Goal: Transaction & Acquisition: Purchase product/service

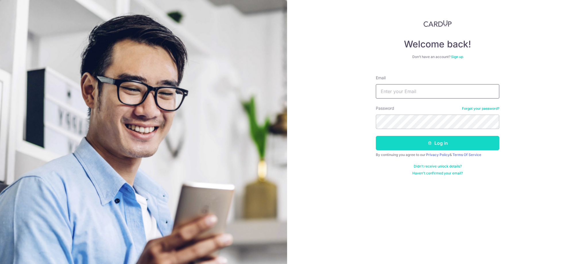
type input "fuz182@gmail.com"
click at [416, 145] on button "Log in" at bounding box center [437, 143] width 123 height 14
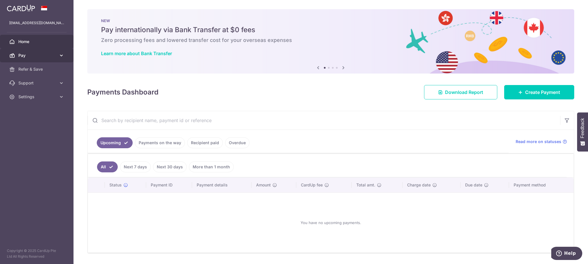
click at [47, 57] on span "Pay" at bounding box center [37, 56] width 38 height 6
click at [351, 100] on div "× Pause Schedule Pause all future payments in this series Pause just this one p…" at bounding box center [331, 132] width 515 height 264
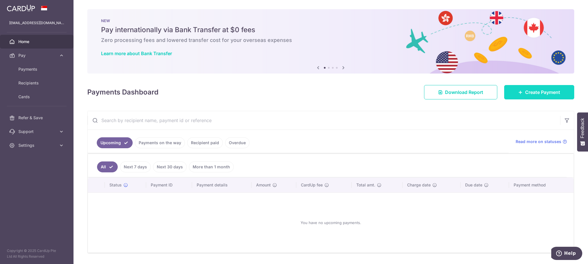
click at [531, 94] on span "Create Payment" at bounding box center [542, 92] width 35 height 7
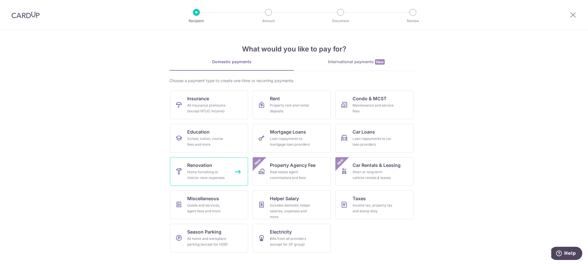
click at [215, 169] on div "Home furnishing or interior reno-expenses" at bounding box center [207, 174] width 41 height 11
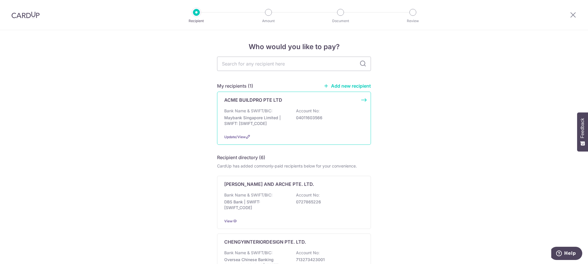
click at [279, 111] on div "Bank Name & SWIFT/BIC: Maybank Singapore Limited | SWIFT: [SWIFT_CODE] Account …" at bounding box center [294, 118] width 140 height 21
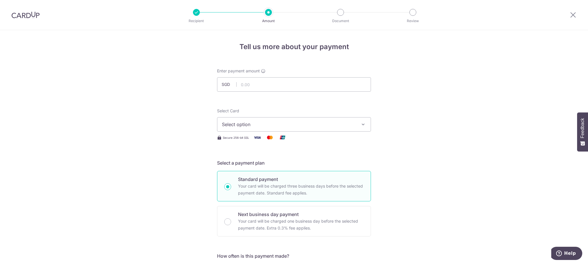
click at [269, 86] on input "text" at bounding box center [294, 84] width 154 height 14
type input "14,875.00"
click at [360, 126] on icon "button" at bounding box center [363, 124] width 6 height 6
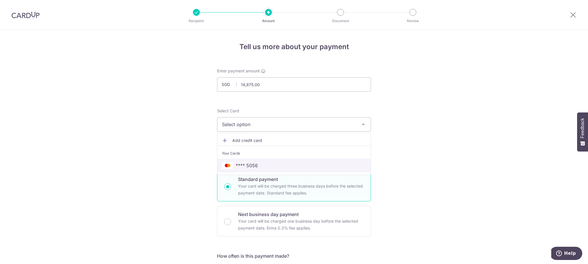
click at [272, 165] on span "**** 5056" at bounding box center [294, 165] width 144 height 7
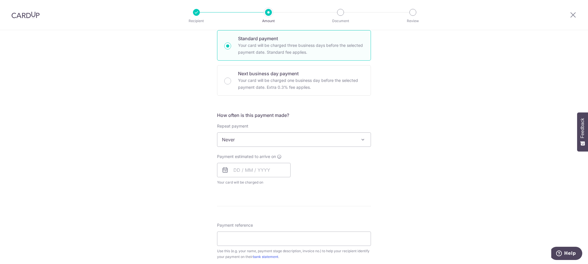
scroll to position [144, 0]
click at [234, 167] on input "text" at bounding box center [254, 167] width 74 height 14
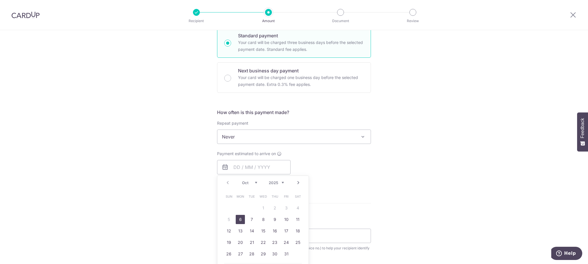
click at [239, 221] on link "6" at bounding box center [240, 219] width 9 height 9
type input "[DATE]"
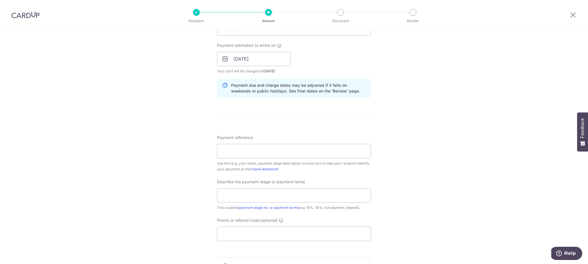
scroll to position [258, 0]
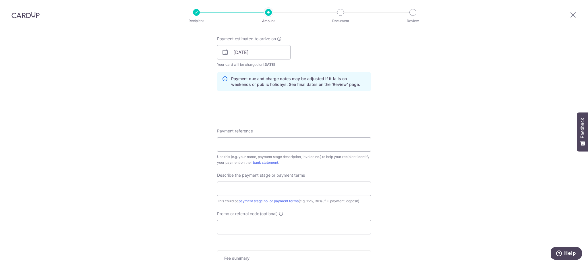
click at [394, 210] on div "Tell us more about your payment Enter payment amount SGD 14,875.00 14875.00 Sel…" at bounding box center [294, 63] width 588 height 582
click at [267, 147] on input "Payment reference" at bounding box center [294, 144] width 154 height 14
paste input "ACME-I-2025-06-R1"
type input "ACME-I-2025-06-R1"
click at [391, 183] on div "Tell us more about your payment Enter payment amount SGD 14,875.00 14875.00 Sel…" at bounding box center [294, 63] width 588 height 582
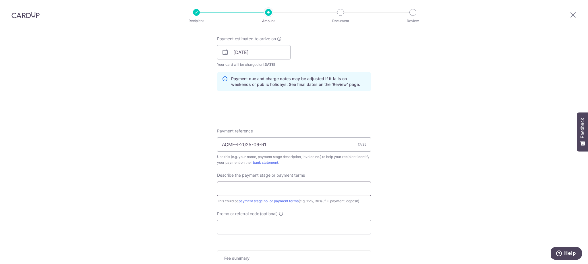
click at [287, 188] on input "text" at bounding box center [294, 188] width 154 height 14
drag, startPoint x: 378, startPoint y: 212, endPoint x: 325, endPoint y: 200, distance: 54.0
click at [378, 212] on div "Tell us more about your payment Enter payment amount SGD 14,875.00 14875.00 Sel…" at bounding box center [294, 63] width 588 height 582
drag, startPoint x: 228, startPoint y: 190, endPoint x: 219, endPoint y: 190, distance: 9.5
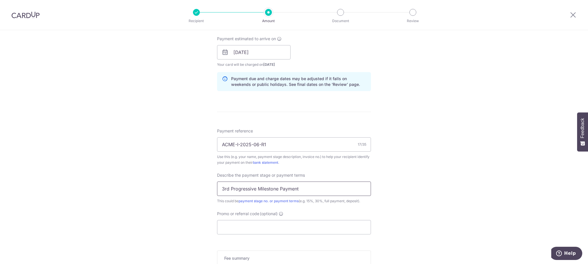
click at [219, 190] on input "3rd Progressive Milestone Payment" at bounding box center [294, 188] width 154 height 14
click at [431, 186] on div "Tell us more about your payment Enter payment amount SGD 14,875.00 14875.00 Sel…" at bounding box center [294, 63] width 588 height 582
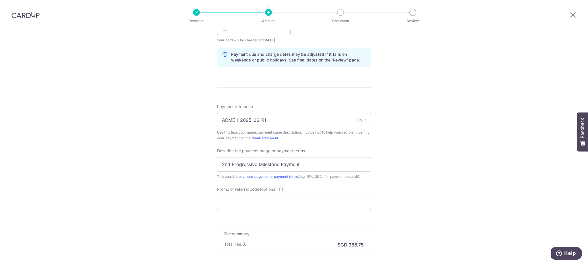
scroll to position [345, 0]
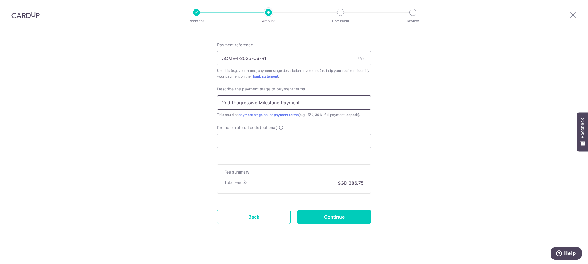
click at [310, 105] on input "2nd Progressive Milestone Payment" at bounding box center [294, 102] width 154 height 14
type input "2nd Progressive Milestone Payment"
click at [268, 140] on input "Promo or referral code (optional)" at bounding box center [294, 141] width 154 height 14
paste input "OFF225"
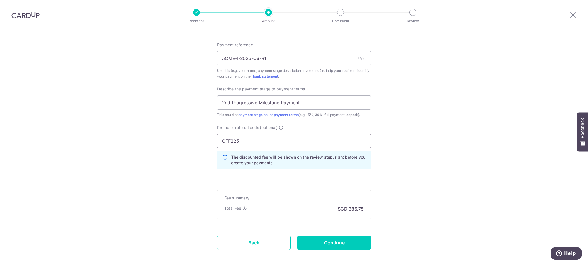
type input "OFF225"
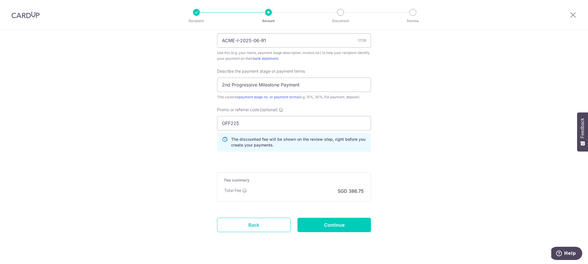
scroll to position [374, 0]
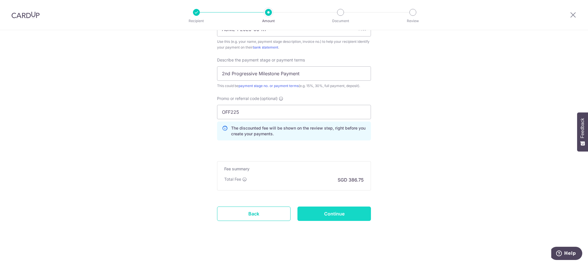
click at [332, 213] on input "Continue" at bounding box center [335, 213] width 74 height 14
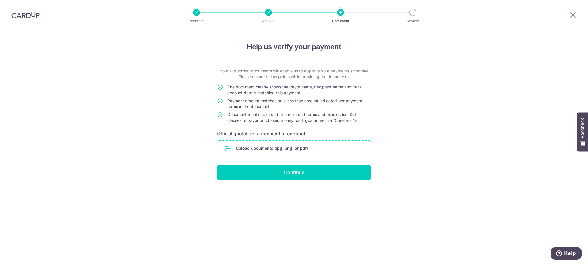
drag, startPoint x: 323, startPoint y: 145, endPoint x: 337, endPoint y: 144, distance: 13.8
click at [337, 144] on input "file" at bounding box center [293, 148] width 153 height 15
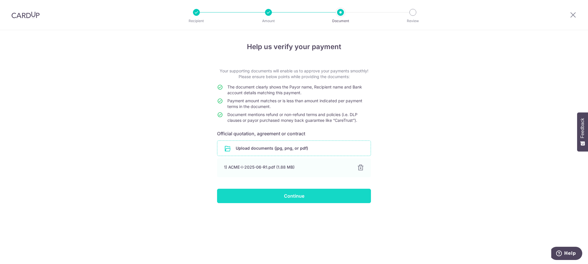
click at [296, 196] on input "Continue" at bounding box center [294, 196] width 154 height 14
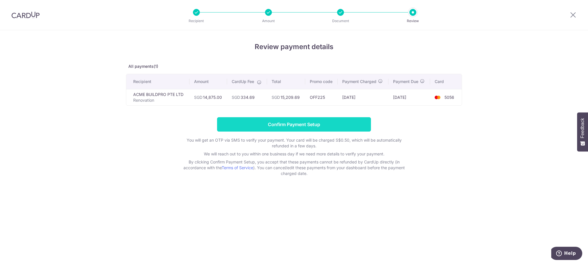
click at [308, 127] on input "Confirm Payment Setup" at bounding box center [294, 124] width 154 height 14
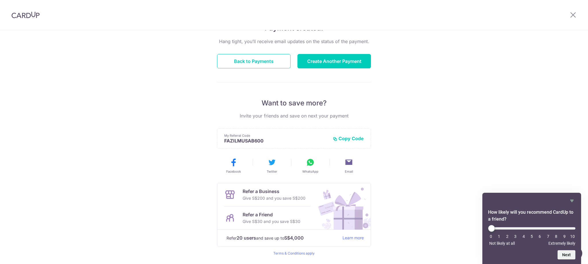
scroll to position [57, 0]
